Goal: Task Accomplishment & Management: Use online tool/utility

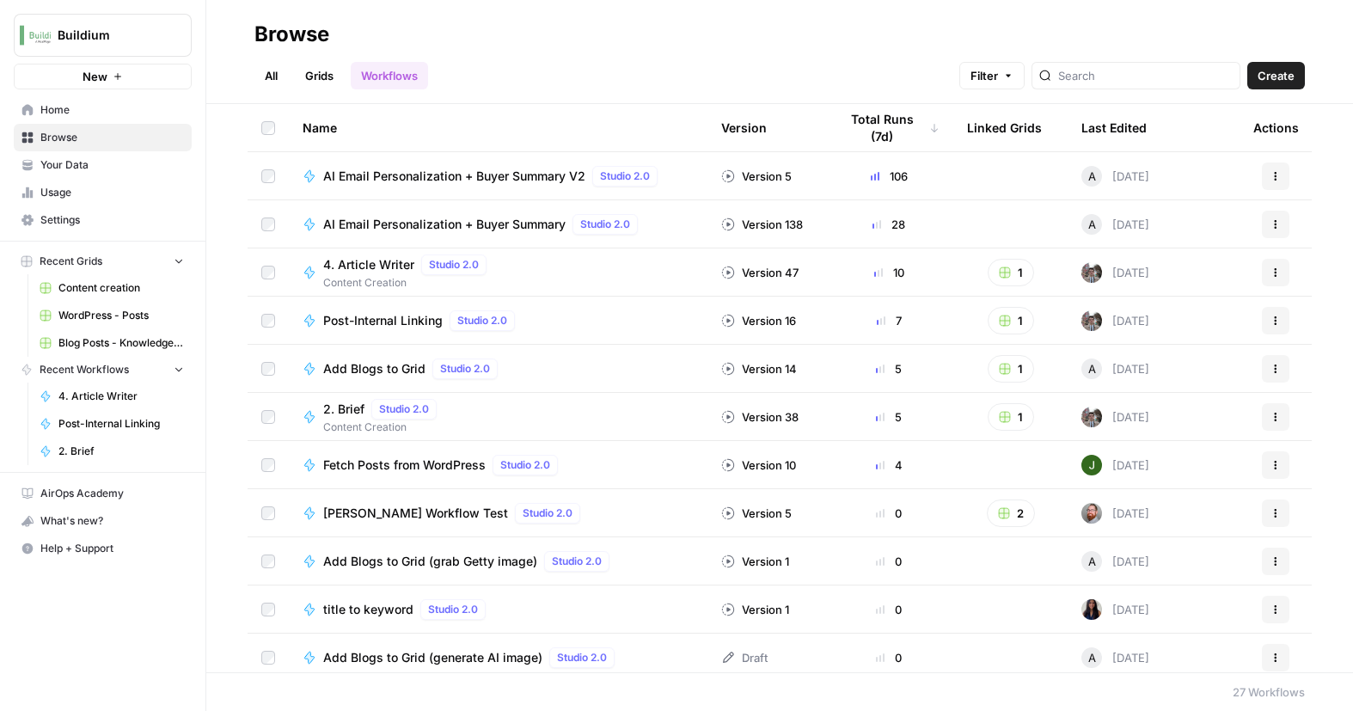
click at [338, 75] on link "Grids" at bounding box center [319, 76] width 49 height 28
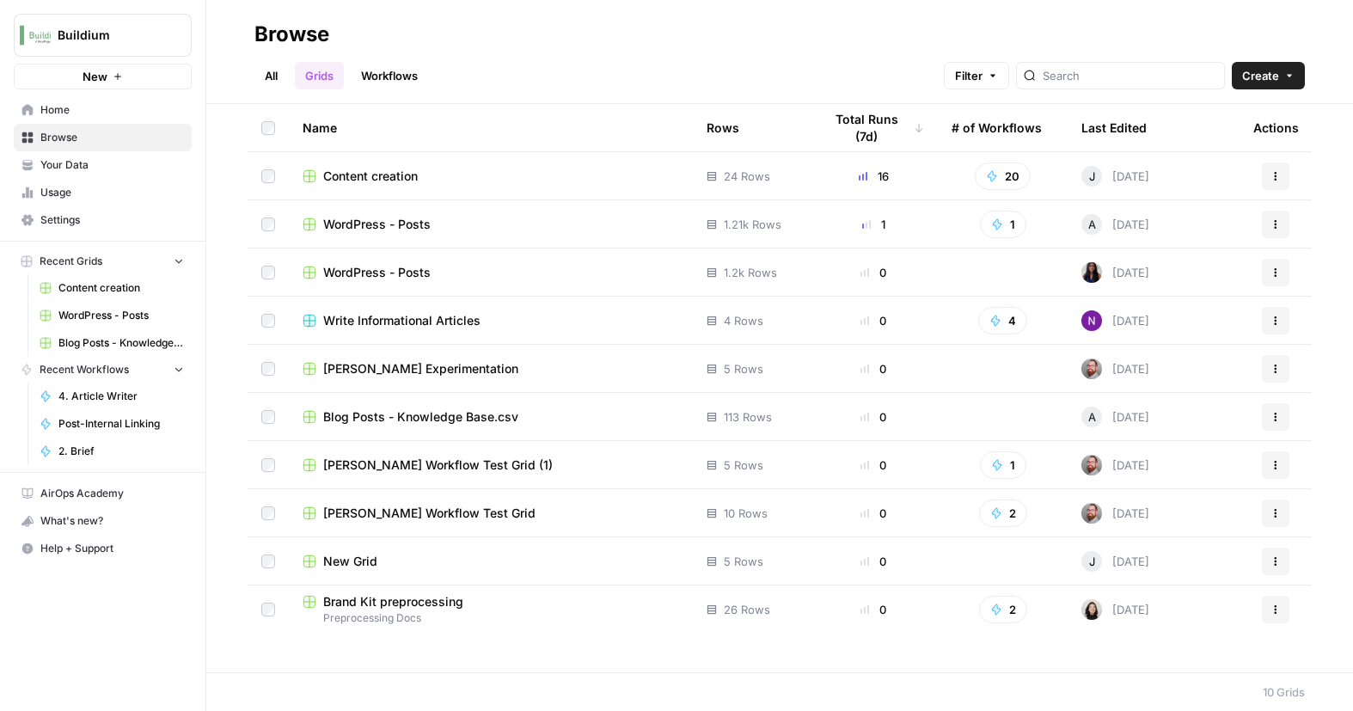
click at [279, 77] on link "All" at bounding box center [271, 76] width 34 height 28
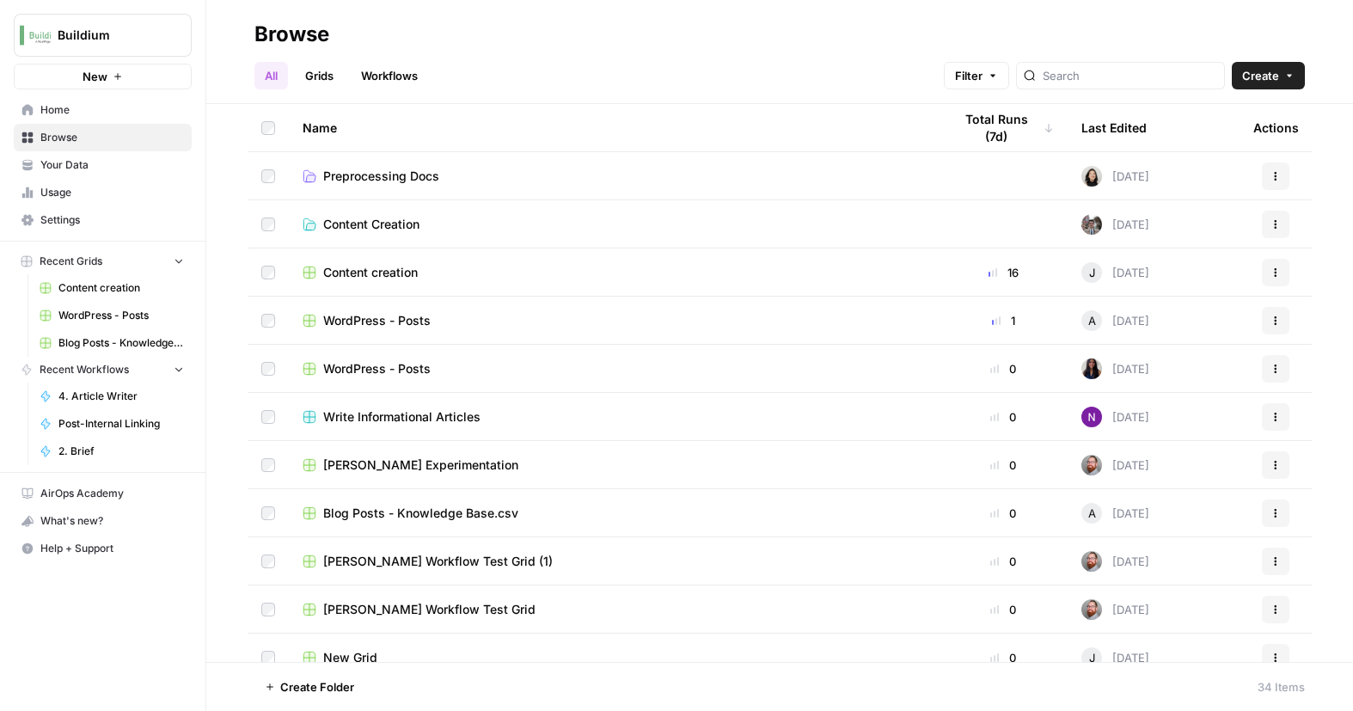
drag, startPoint x: 403, startPoint y: 89, endPoint x: 414, endPoint y: 93, distance: 12.0
click at [403, 89] on link "Workflows" at bounding box center [389, 76] width 77 height 28
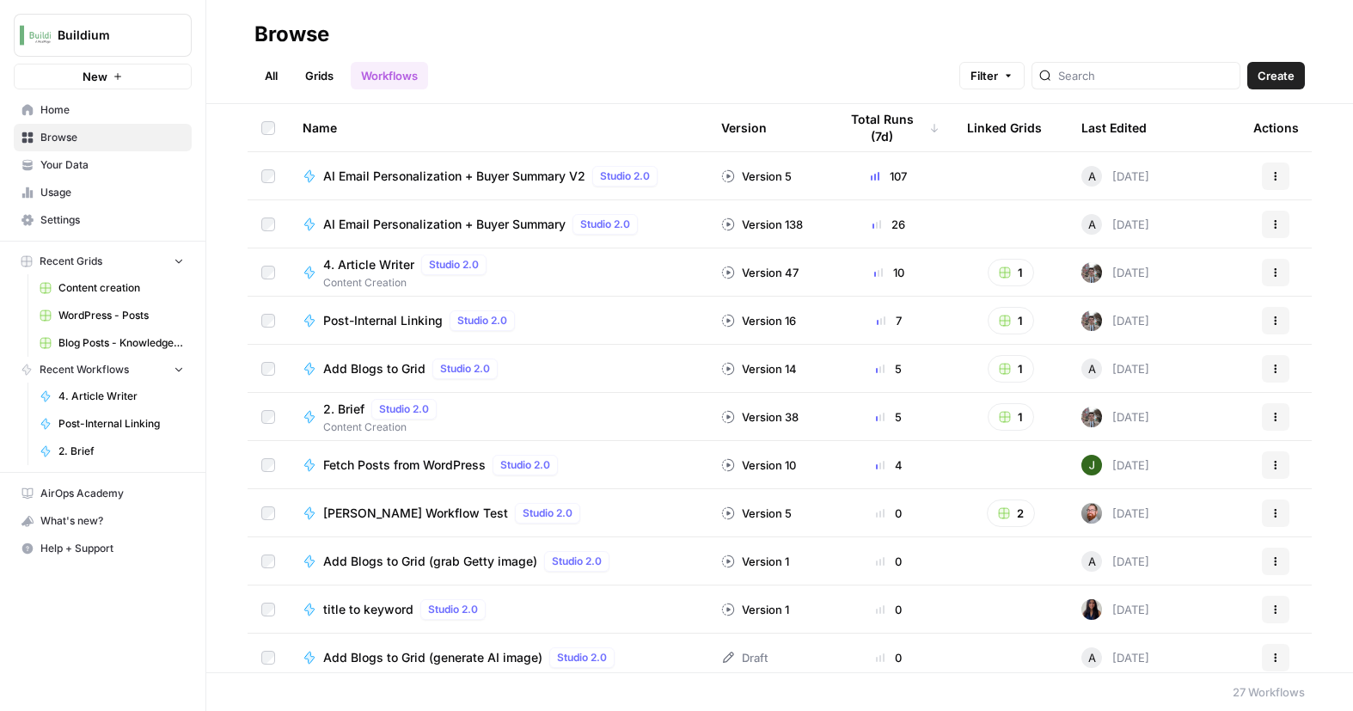
click at [1282, 76] on span "Create" at bounding box center [1276, 75] width 37 height 17
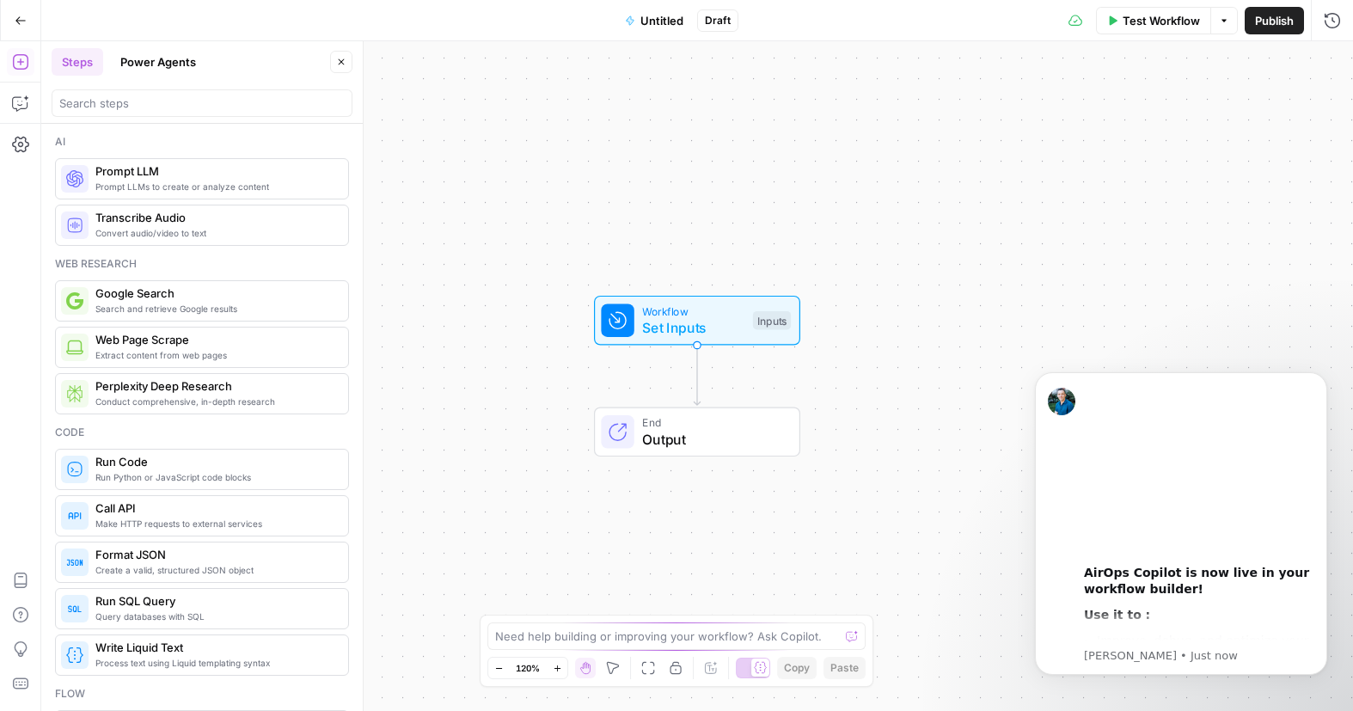
click at [918, 399] on div "Workflow Set Inputs Inputs End Output" at bounding box center [697, 376] width 1312 height 670
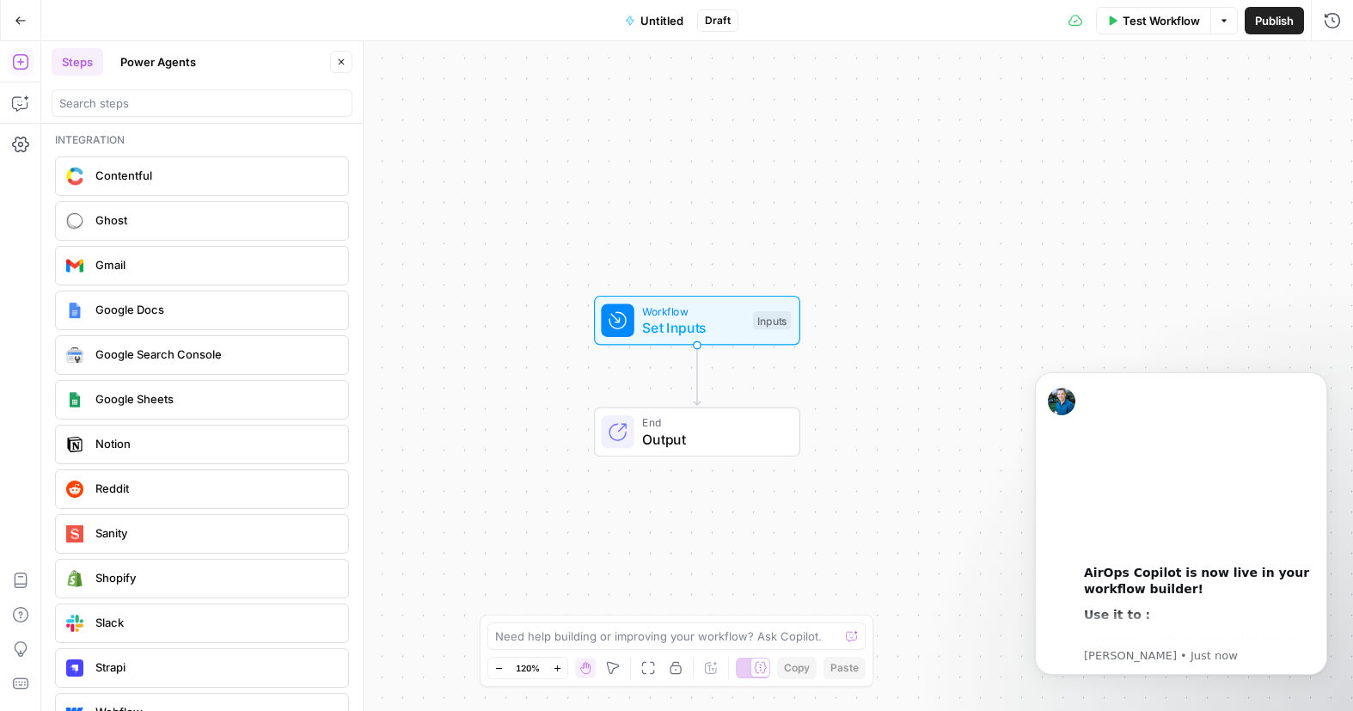
scroll to position [3159, 0]
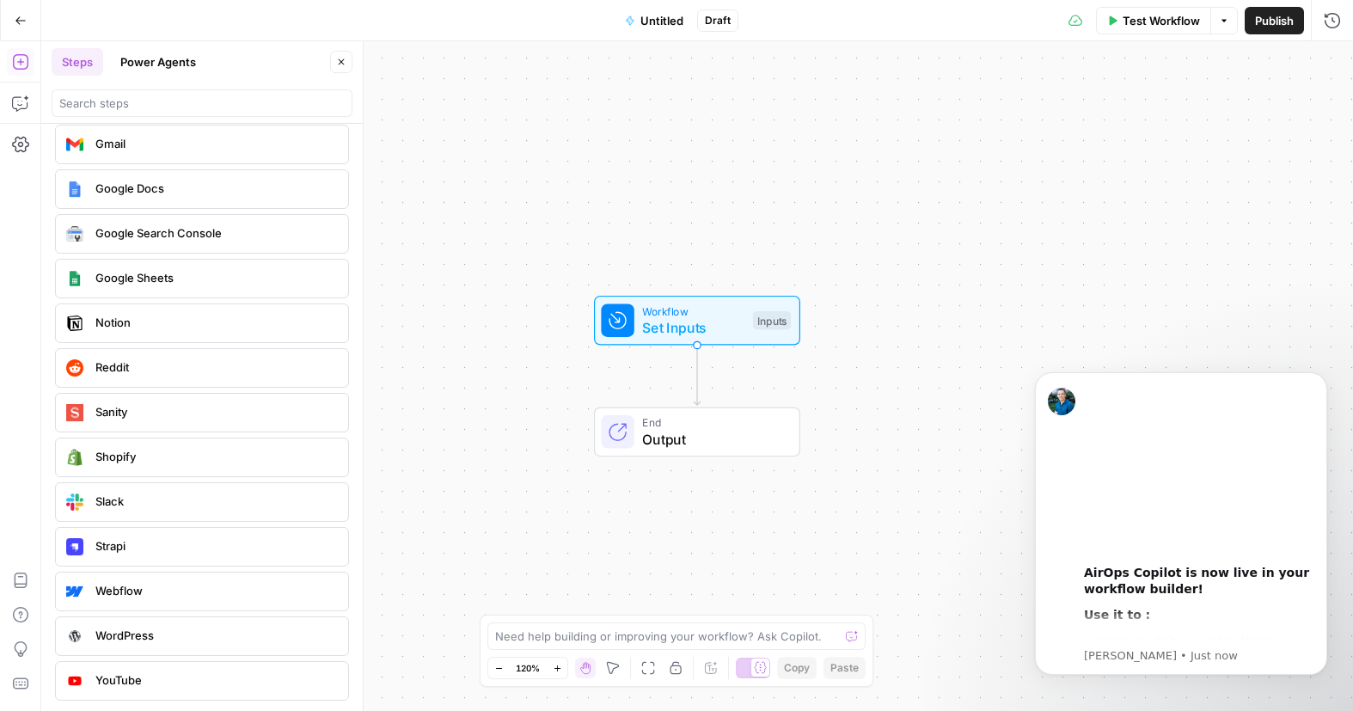
click at [462, 503] on div "Workflow Set Inputs Inputs End Output" at bounding box center [697, 376] width 1312 height 670
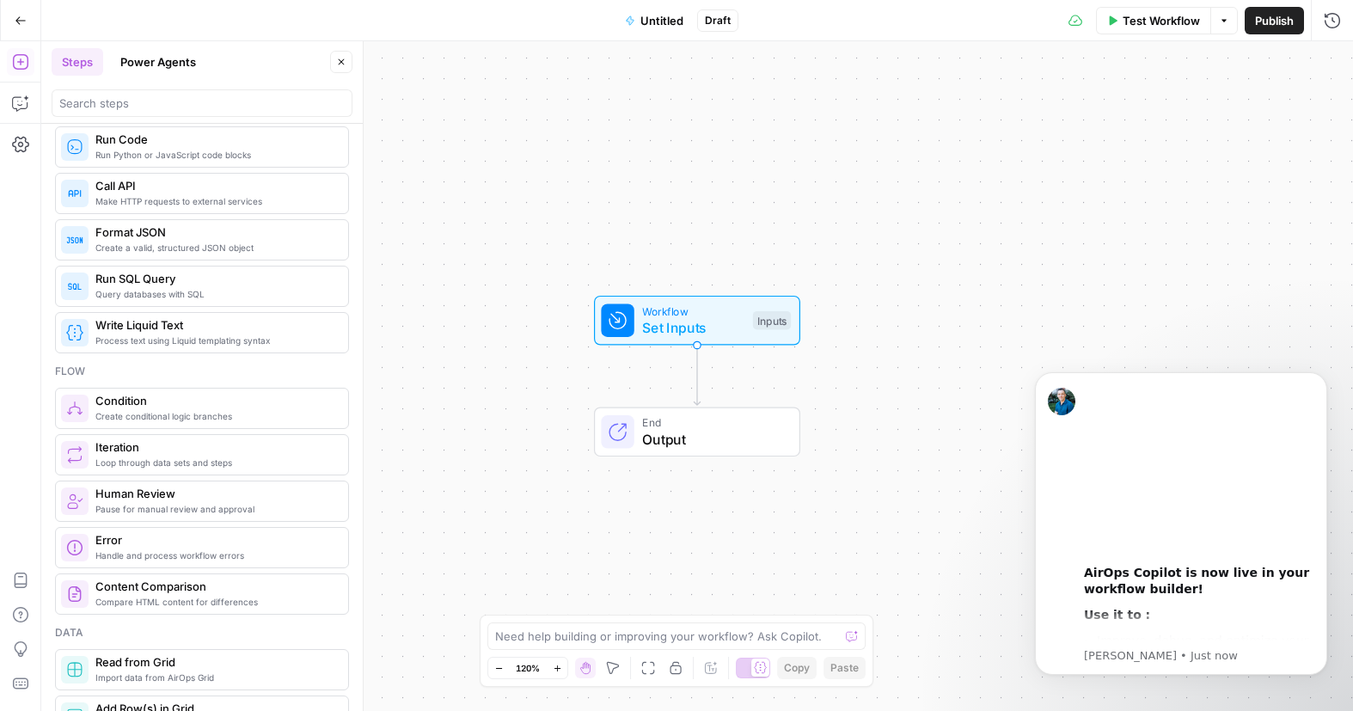
scroll to position [0, 0]
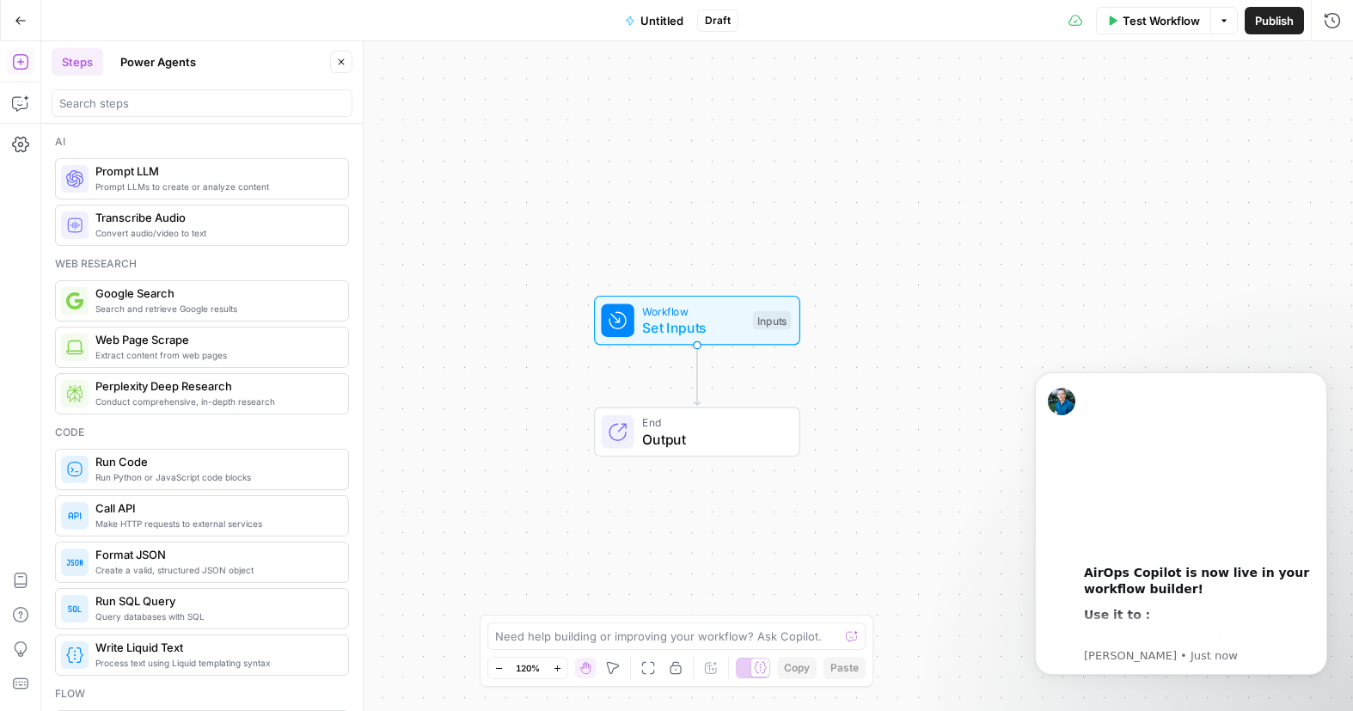
click at [148, 62] on button "Power Agents" at bounding box center [158, 62] width 96 height 28
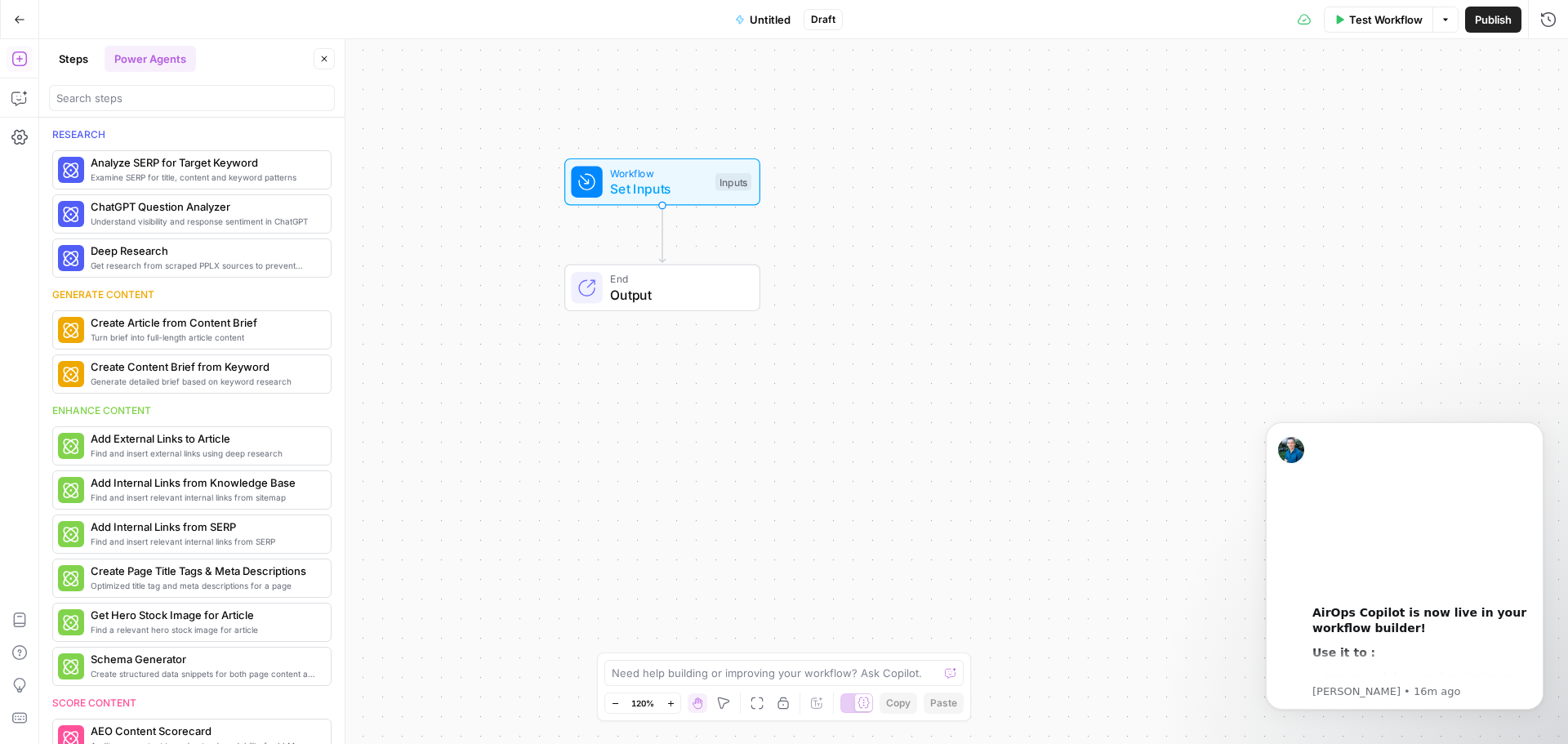
click at [71, 66] on button "Steps" at bounding box center [74, 59] width 49 height 27
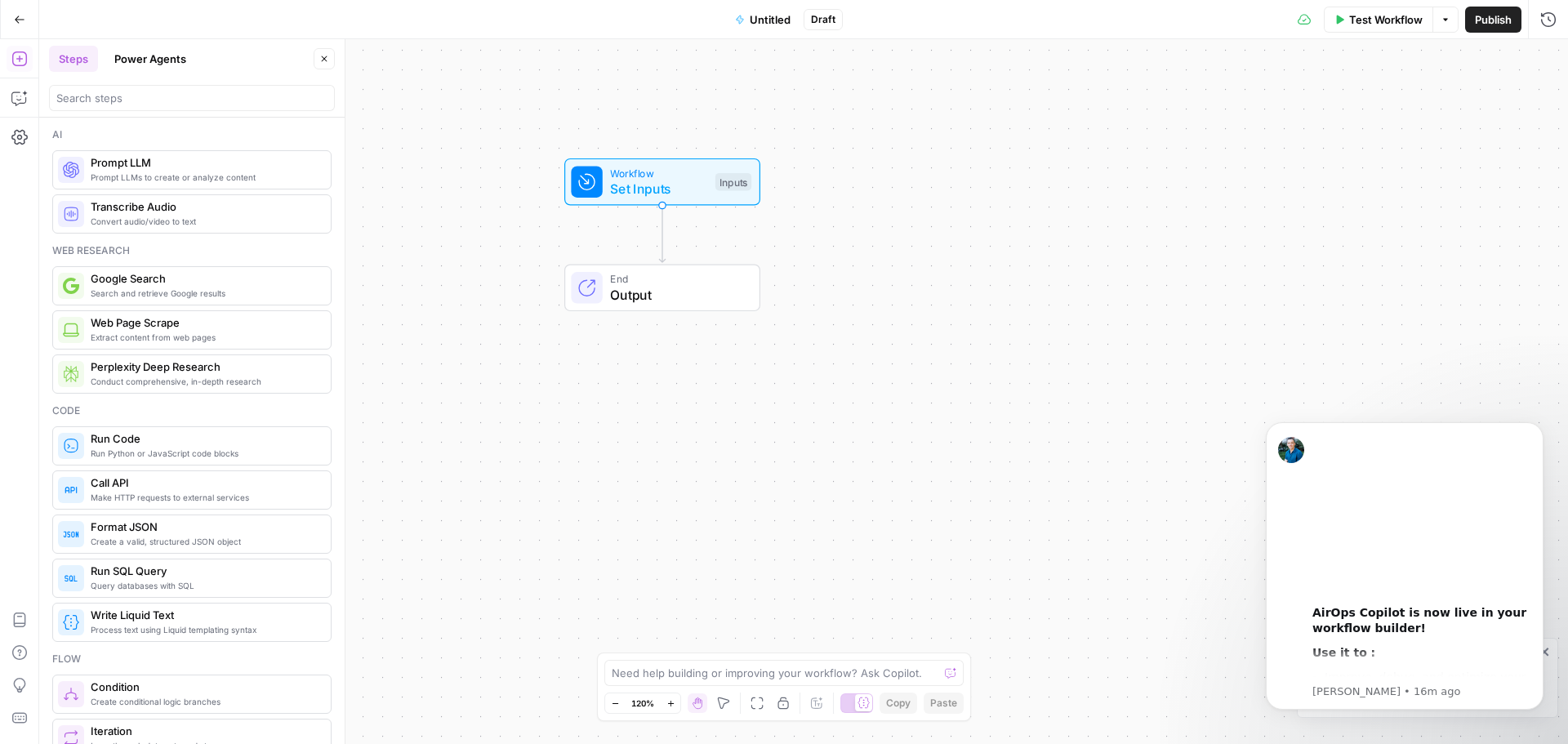
click at [113, 281] on span "Google Search" at bounding box center [203, 278] width 227 height 16
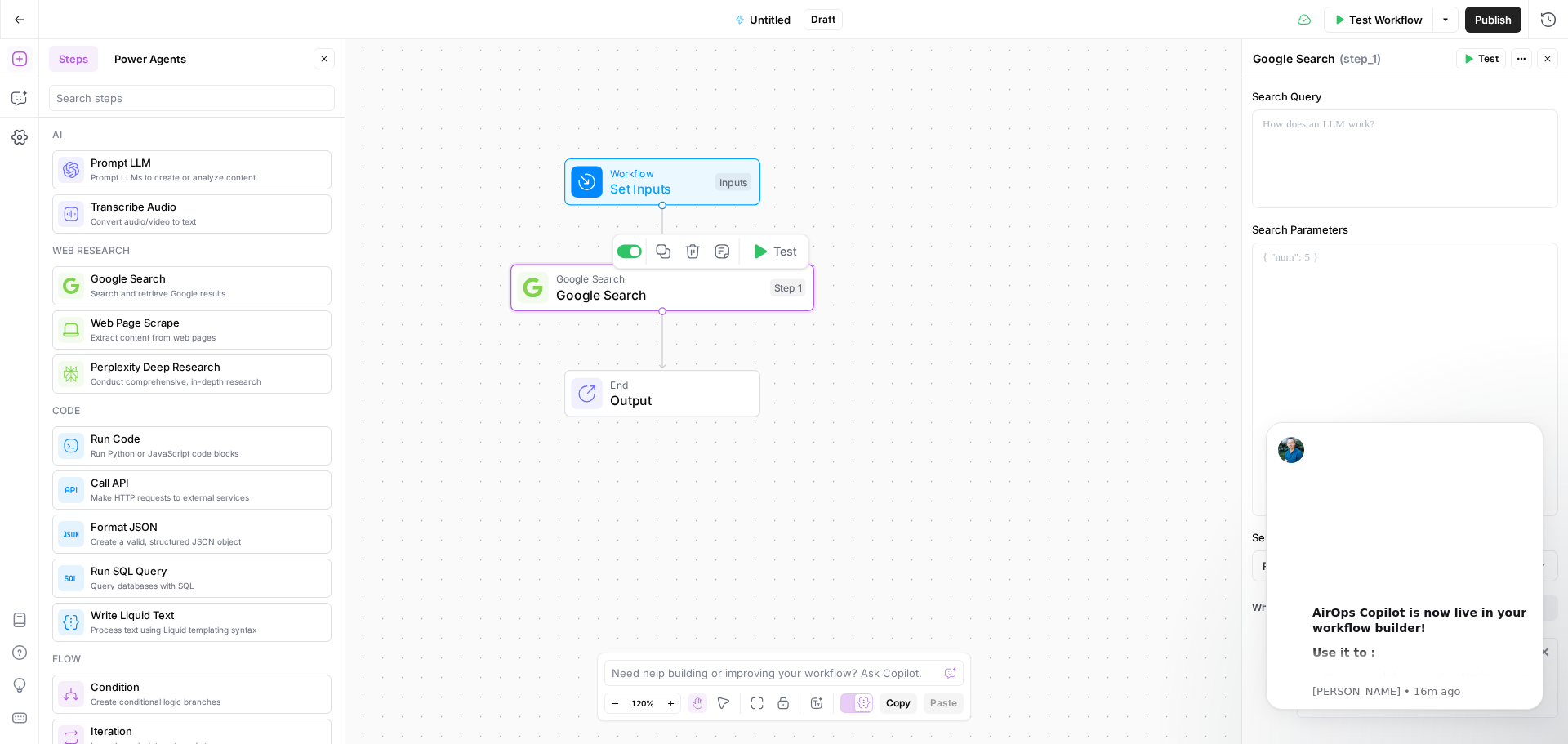
click at [753, 297] on span "Google Search" at bounding box center [658, 295] width 206 height 20
click at [1284, 428] on icon "Dismiss notification" at bounding box center [1538, 426] width 9 height 9
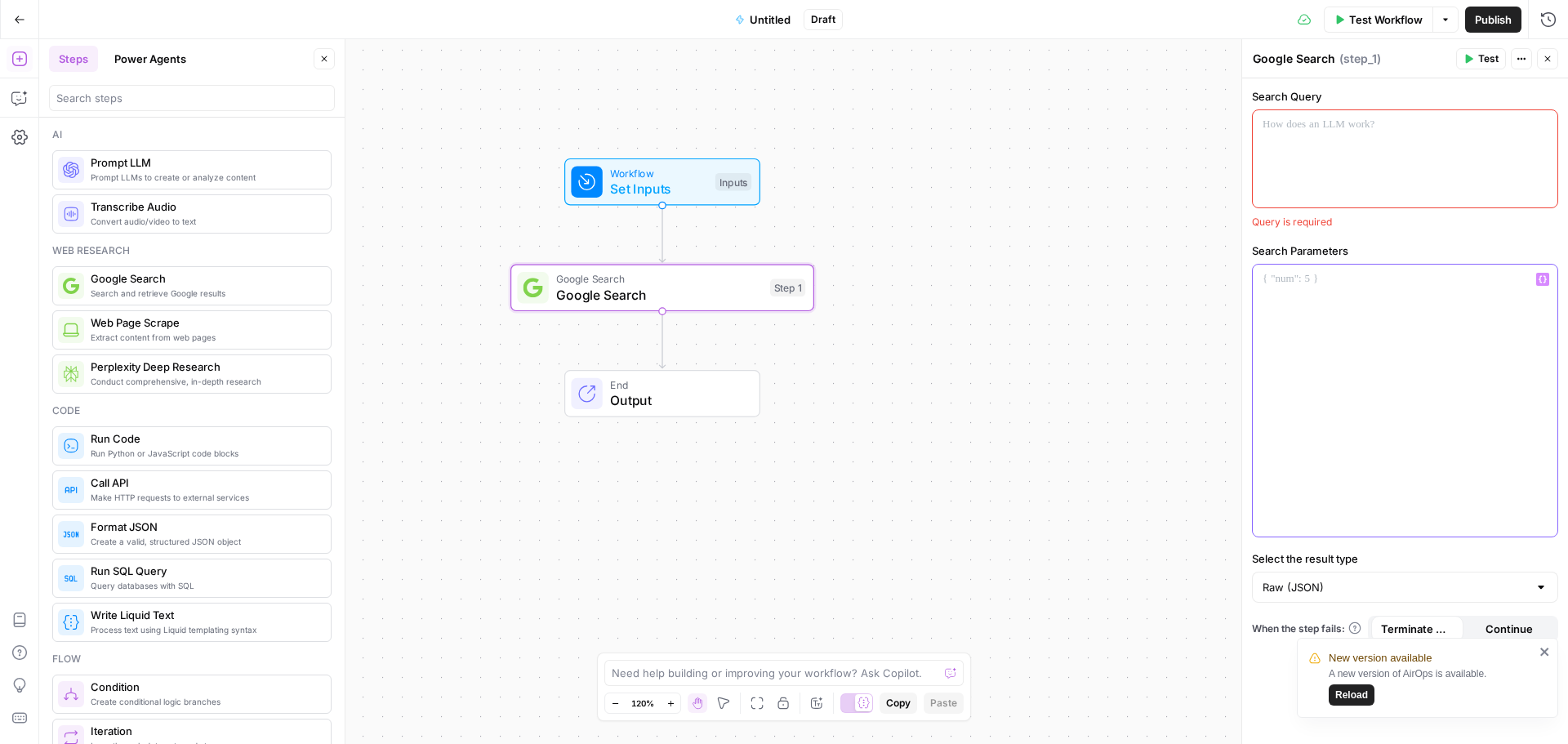
click at [1284, 305] on div at bounding box center [1405, 401] width 305 height 272
click at [1284, 655] on icon "close" at bounding box center [1543, 652] width 9 height 9
click at [1284, 640] on button "Continue" at bounding box center [1509, 629] width 92 height 27
click at [1284, 637] on span "Terminate Workflow" at bounding box center [1417, 628] width 73 height 16
click at [1284, 147] on div at bounding box center [1405, 159] width 305 height 97
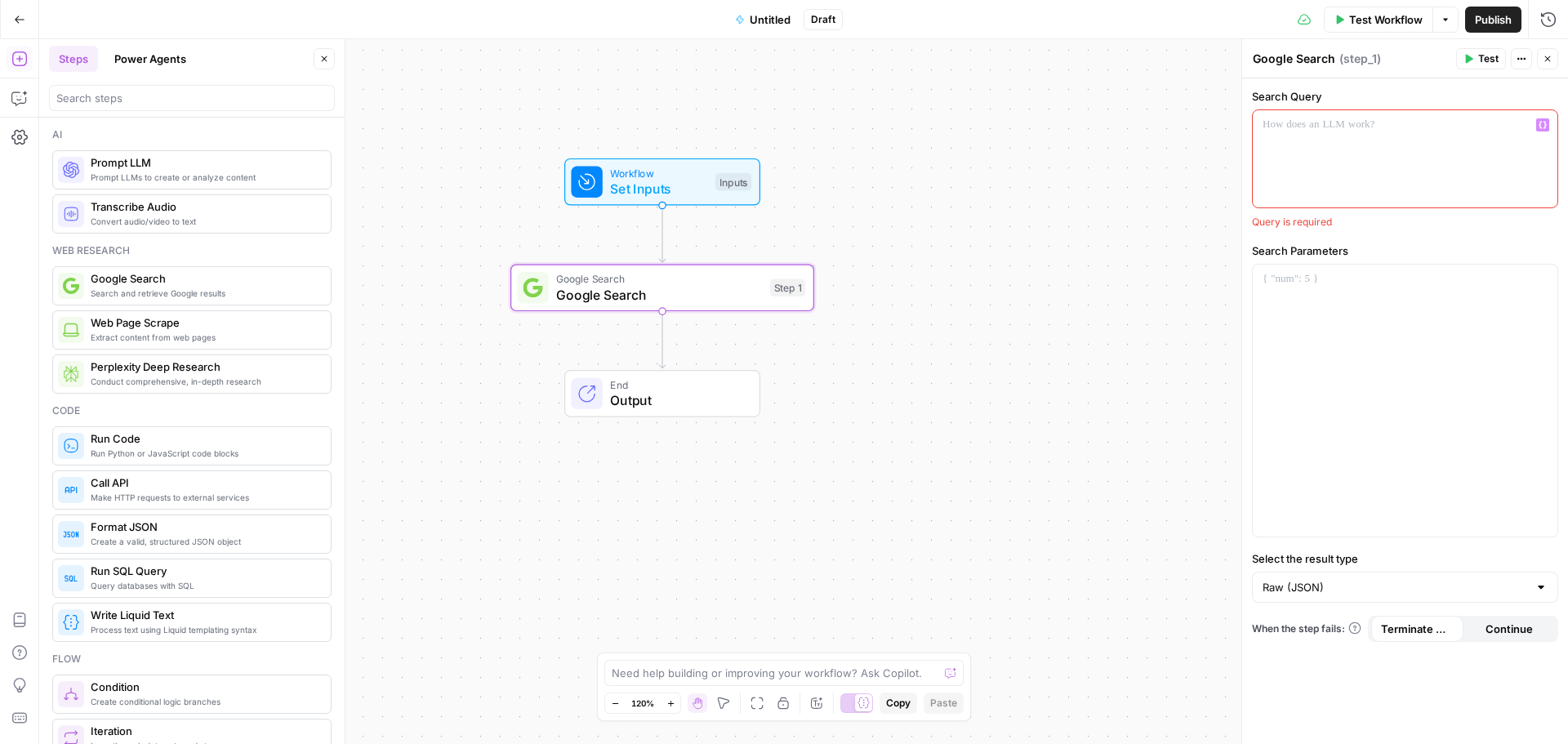
click at [1284, 68] on button "Actions" at bounding box center [1521, 59] width 21 height 21
click at [1284, 166] on div at bounding box center [1405, 159] width 305 height 97
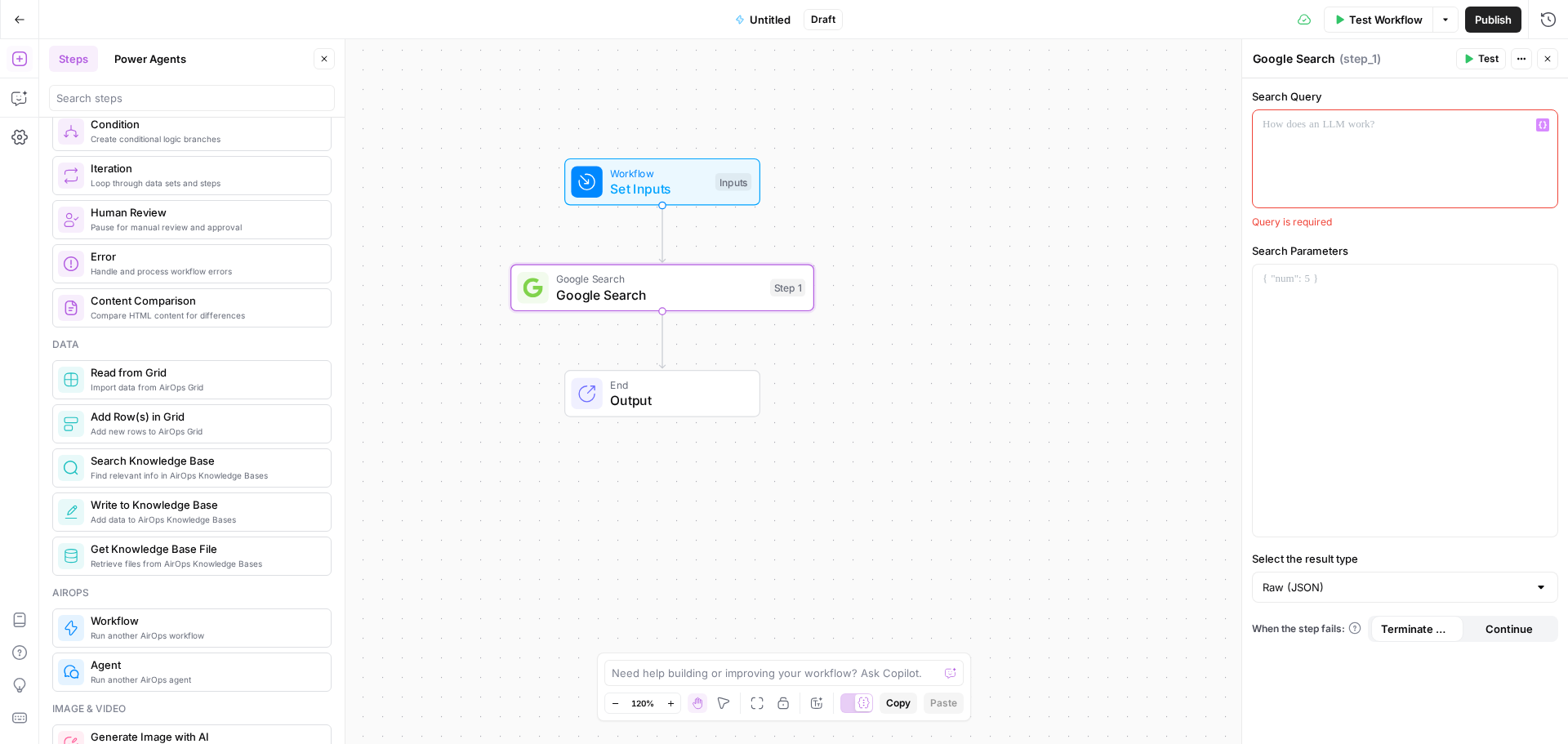
scroll to position [572, 0]
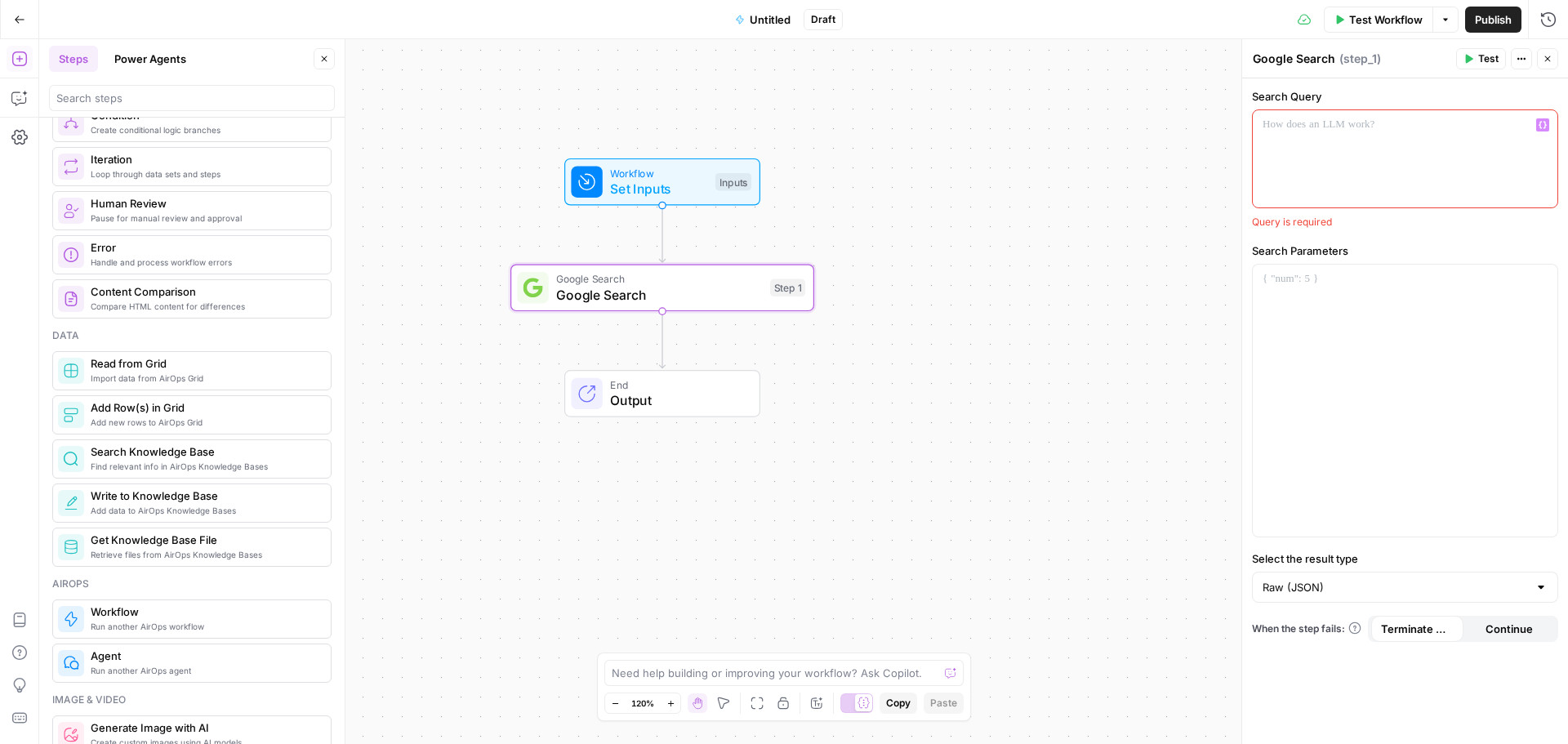
click at [213, 387] on div "Import data from AirOps Grid Read from Grid" at bounding box center [192, 371] width 279 height 39
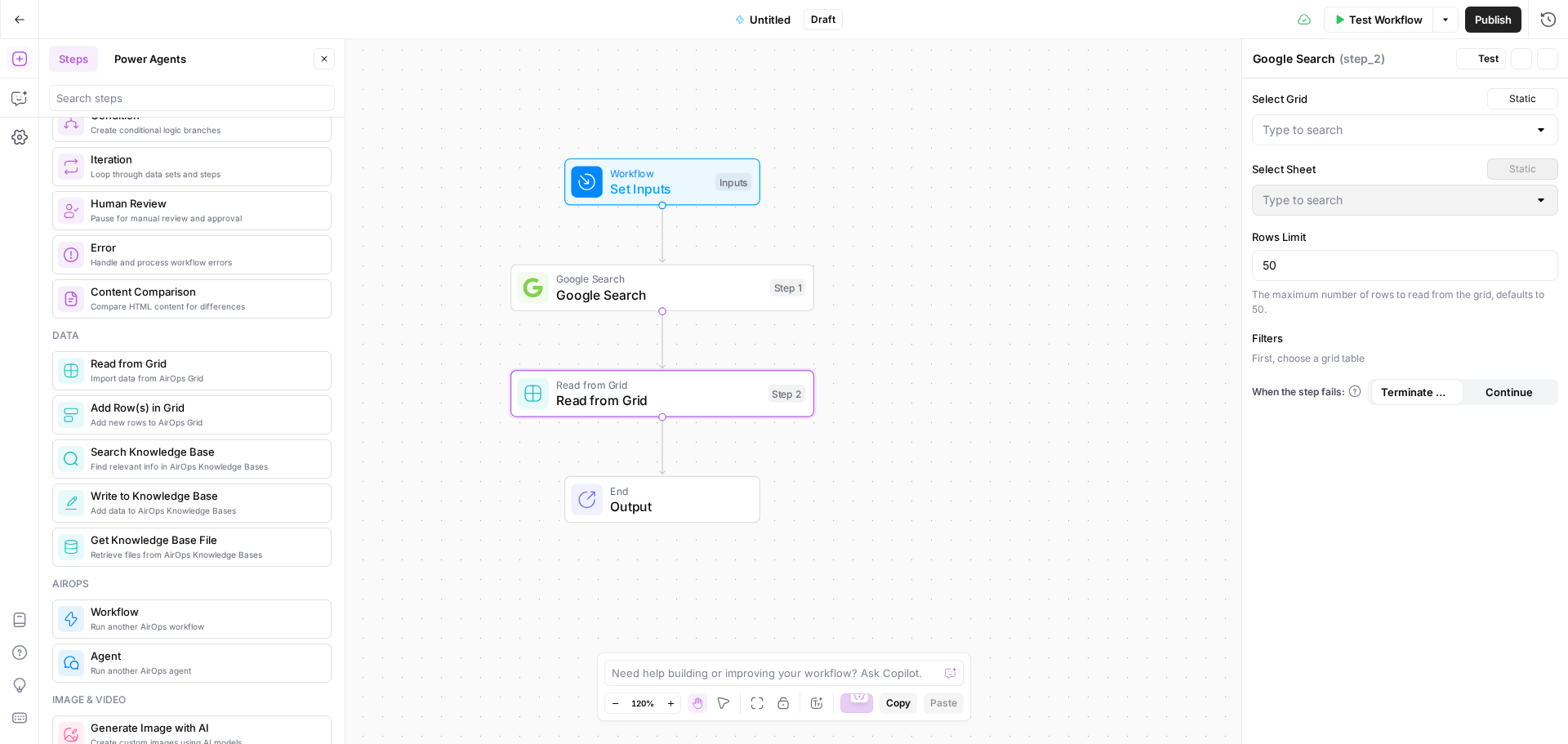
type textarea "Read from Grid"
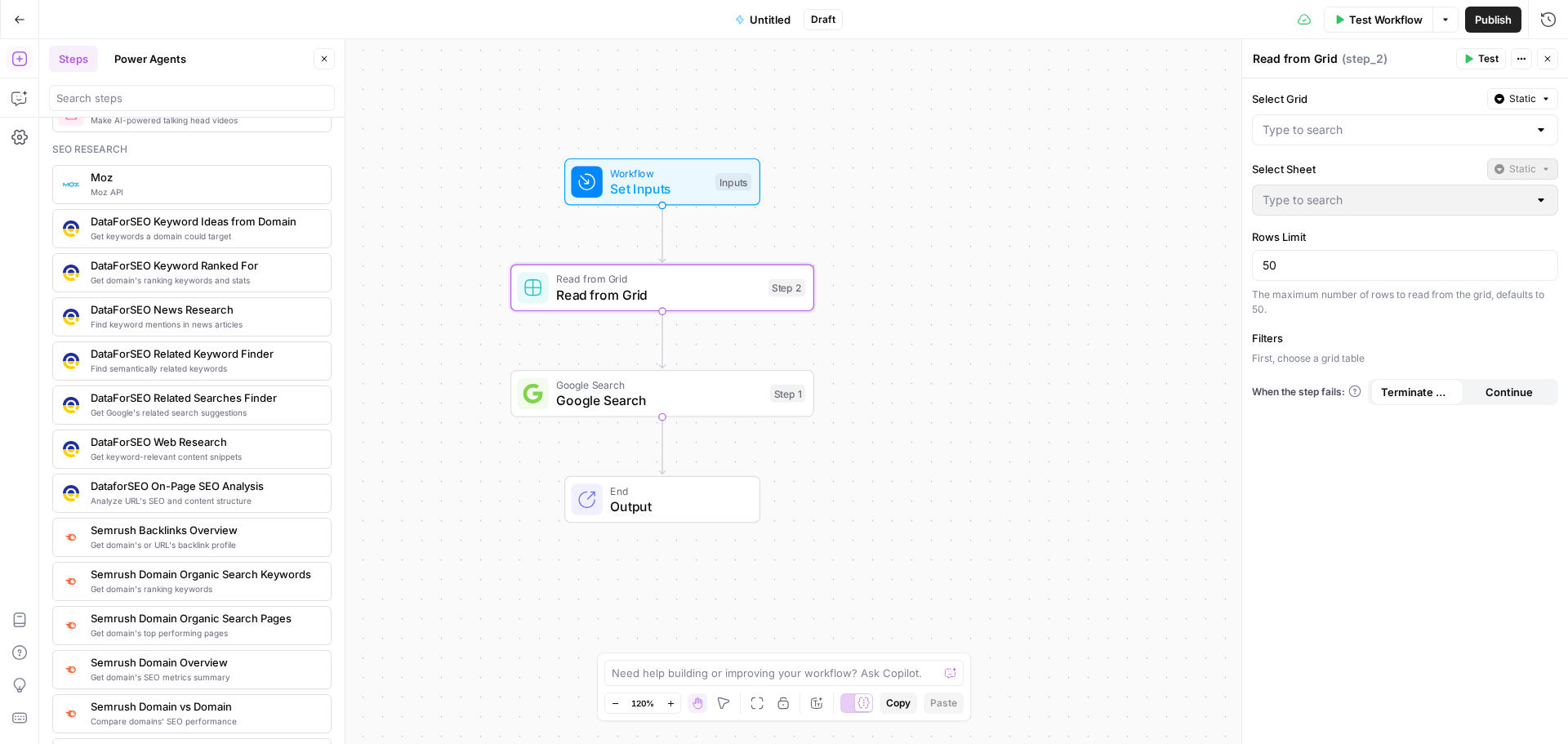
scroll to position [1470, 0]
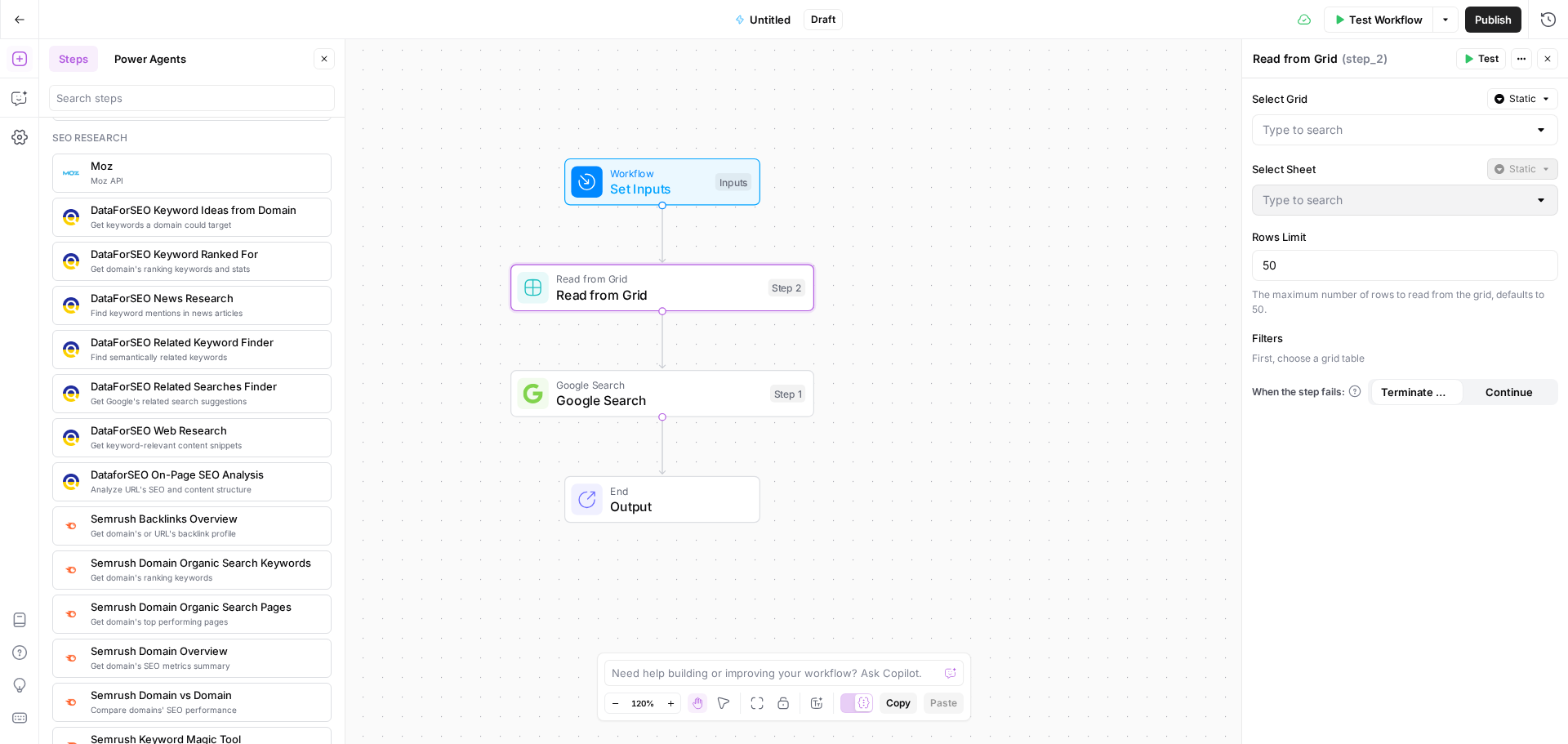
click at [618, 391] on span "Google Search" at bounding box center [658, 400] width 206 height 20
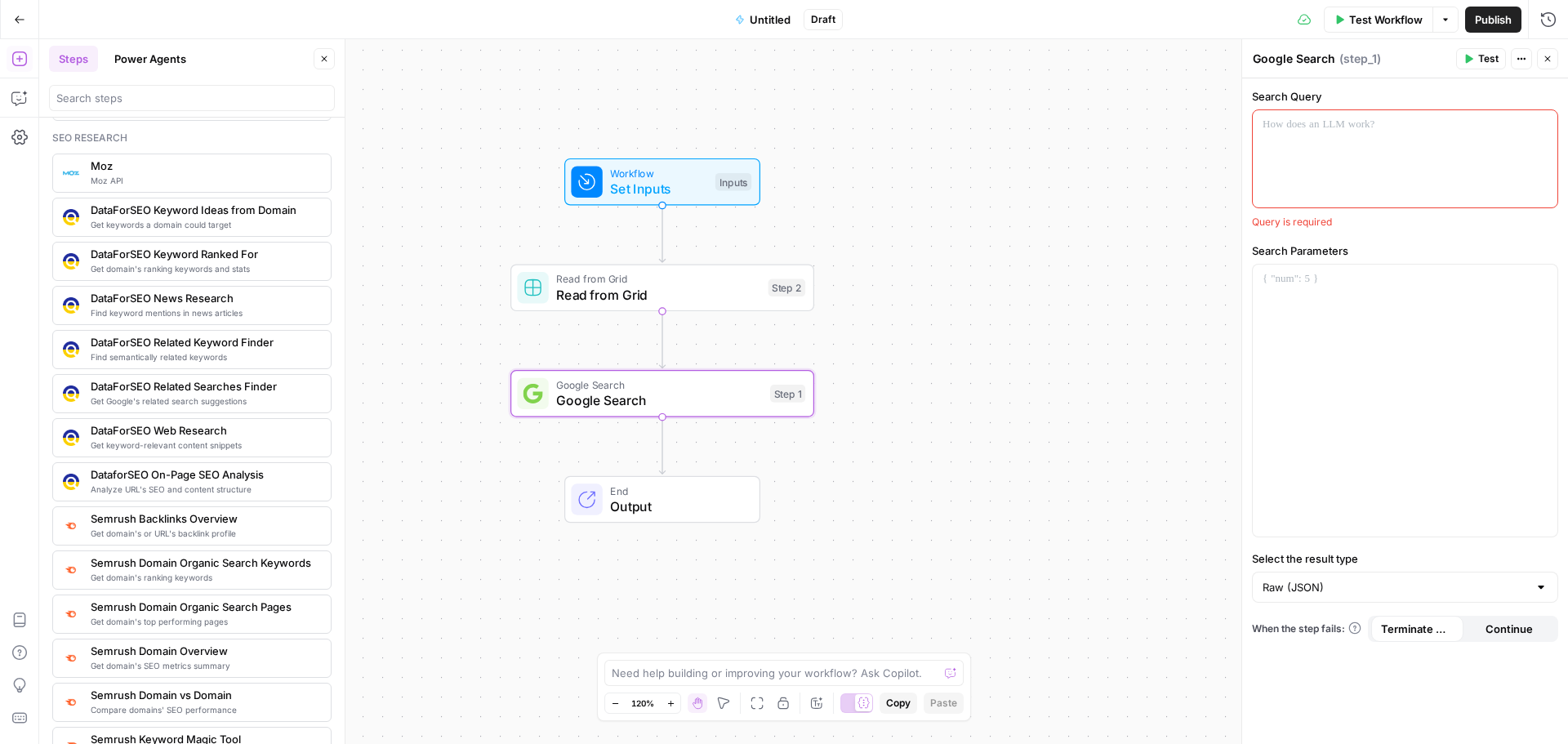
click at [1284, 147] on div at bounding box center [1405, 159] width 305 height 97
click at [590, 305] on div "Read from Grid Read from Grid Step 2 Copy step Delete step Add Note Test" at bounding box center [662, 289] width 304 height 48
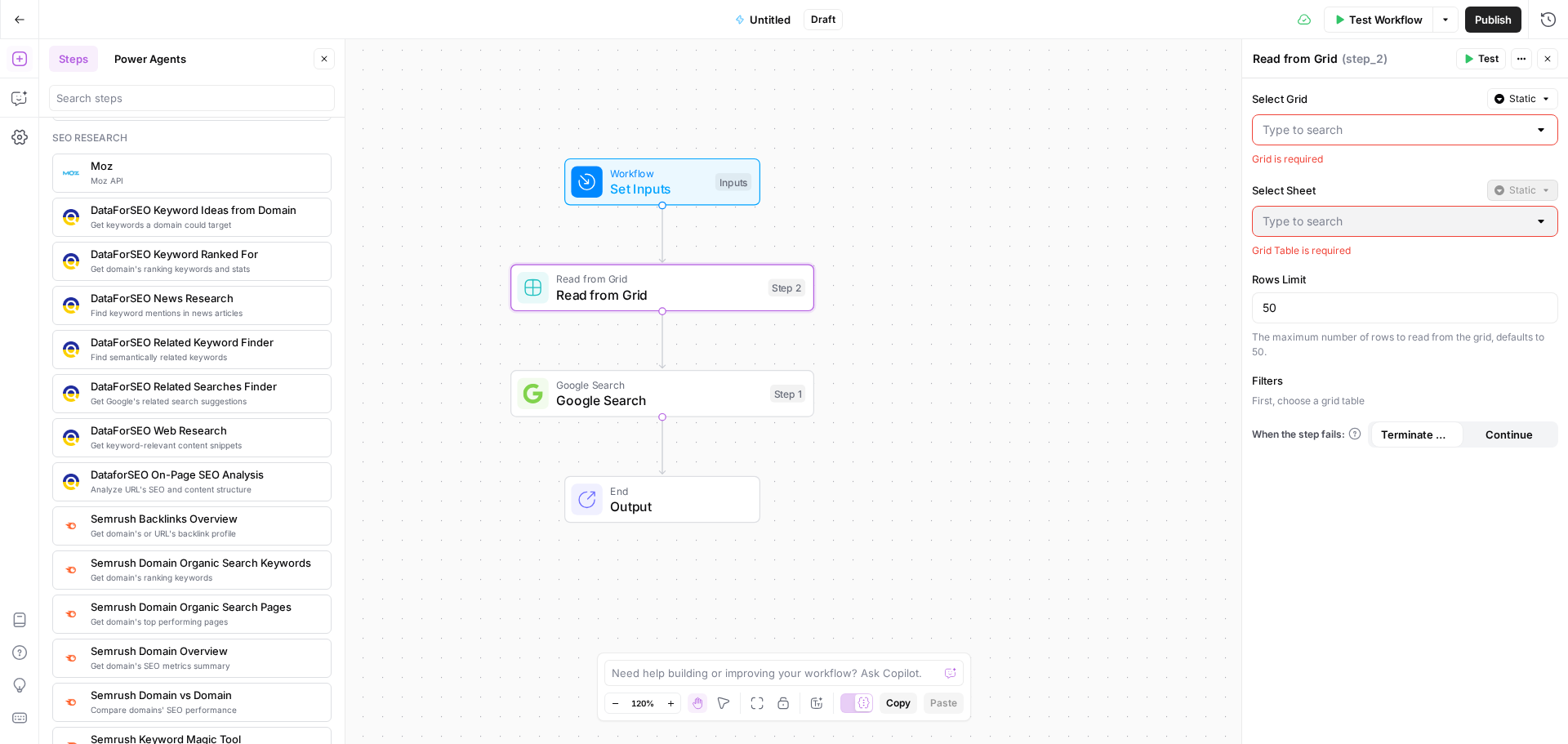
click at [1284, 142] on div at bounding box center [1405, 129] width 306 height 31
click at [1284, 545] on div "Select Grid Static Grid is required Select Sheet Static Grid Table is required …" at bounding box center [1405, 411] width 326 height 666
click at [576, 396] on span "Google Search" at bounding box center [658, 400] width 206 height 20
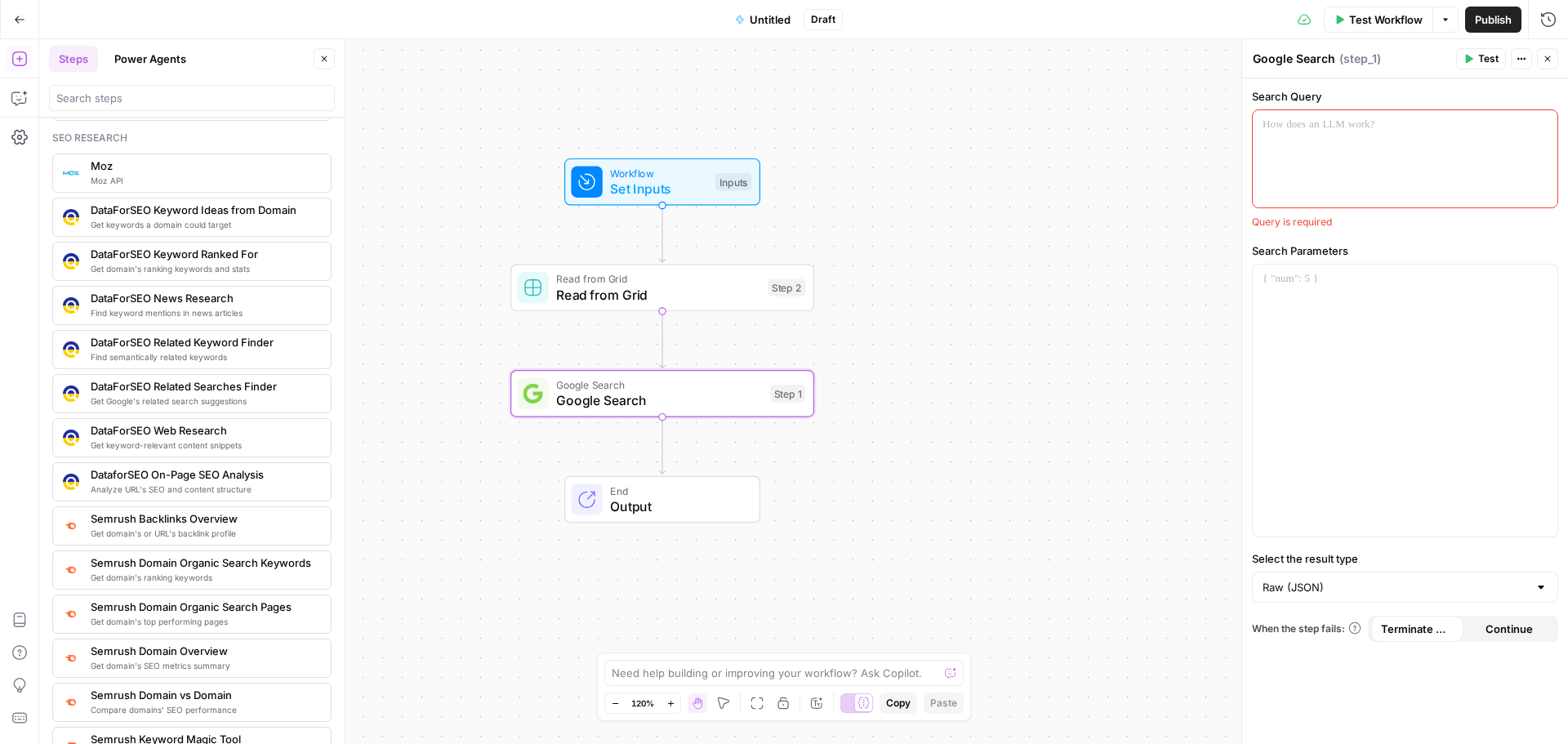
click at [1284, 162] on div at bounding box center [1405, 159] width 305 height 97
click at [1284, 121] on button "Variables Menu" at bounding box center [1542, 125] width 13 height 13
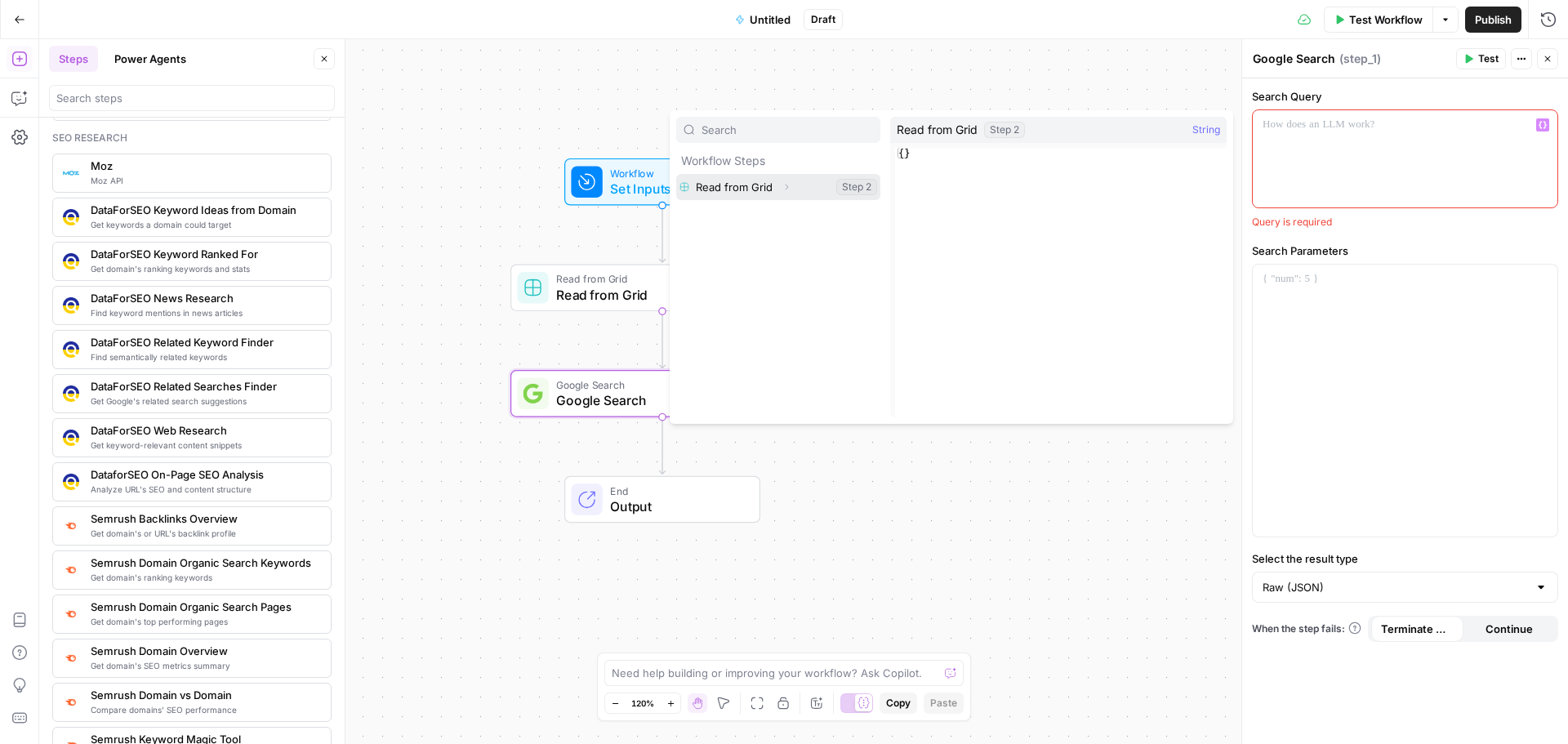
click at [821, 183] on button "Select variable Read from Grid" at bounding box center [778, 187] width 204 height 27
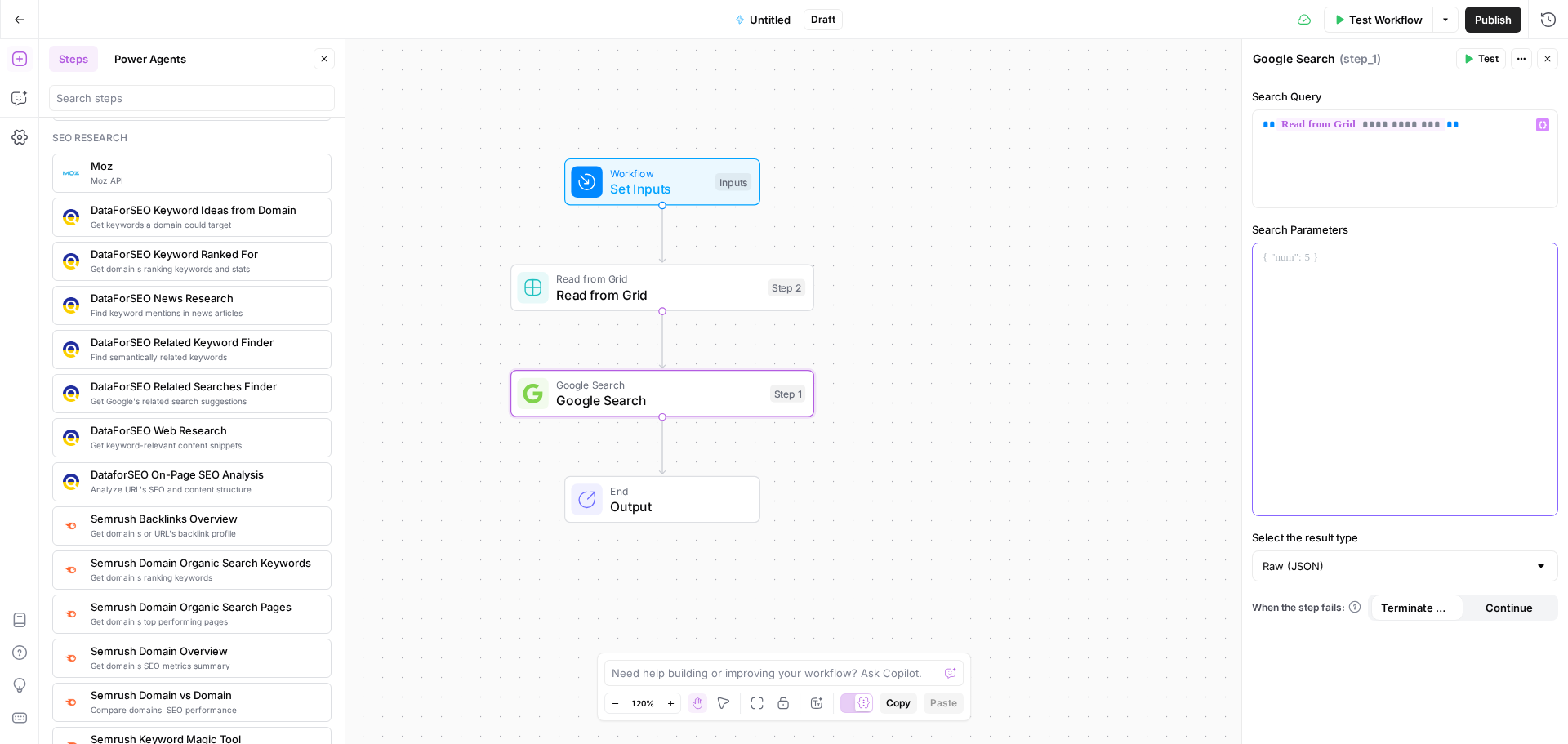
click at [1284, 329] on div at bounding box center [1405, 379] width 305 height 272
click at [674, 495] on span "End" at bounding box center [676, 490] width 133 height 15
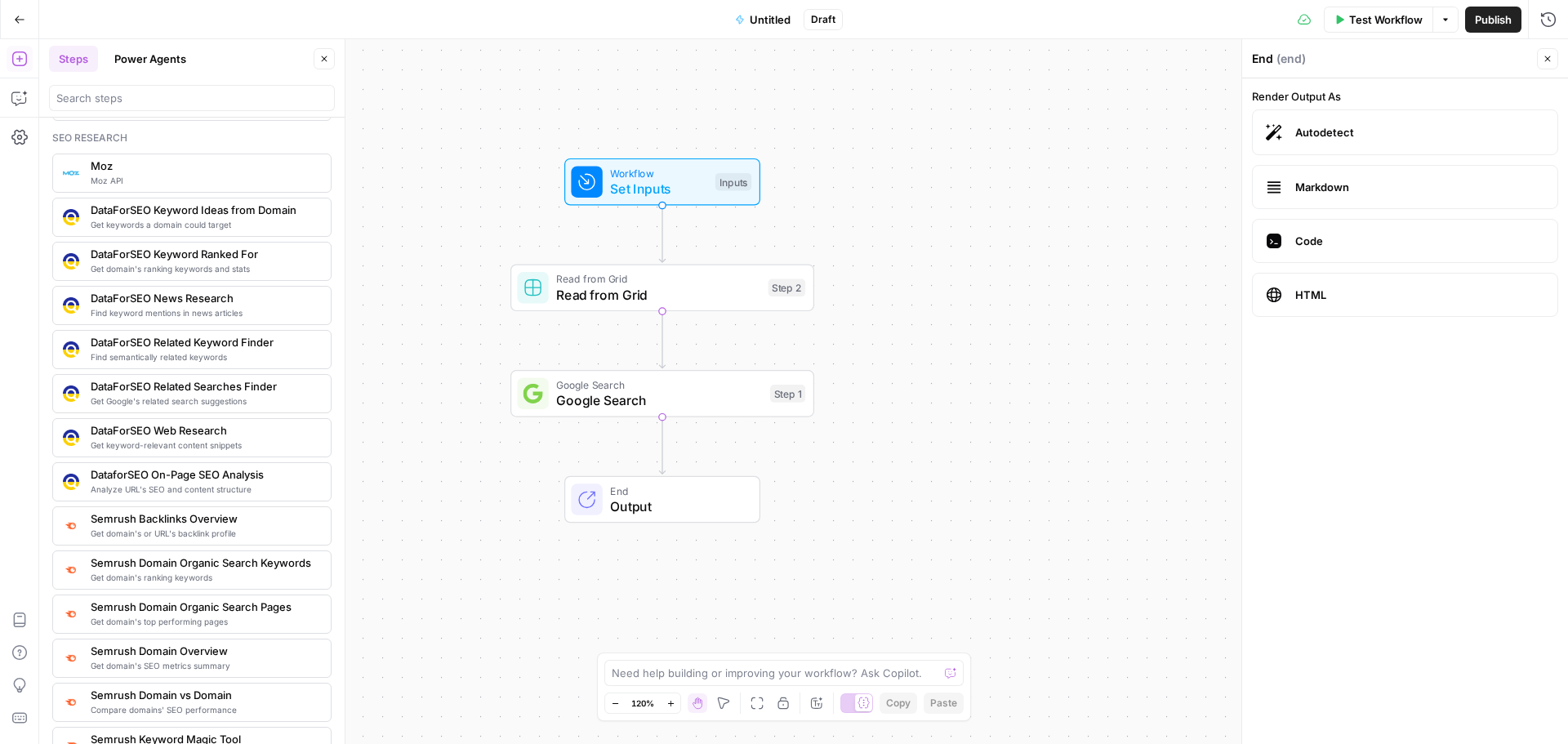
click at [692, 407] on span "Google Search" at bounding box center [658, 400] width 206 height 20
